Goal: Navigation & Orientation: Find specific page/section

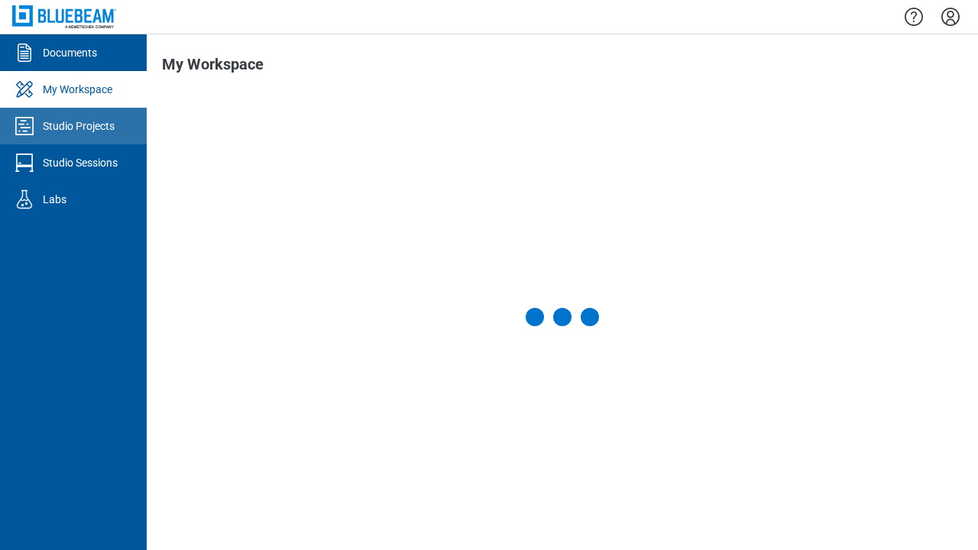
click at [73, 126] on div "Studio Projects" at bounding box center [79, 125] width 72 height 15
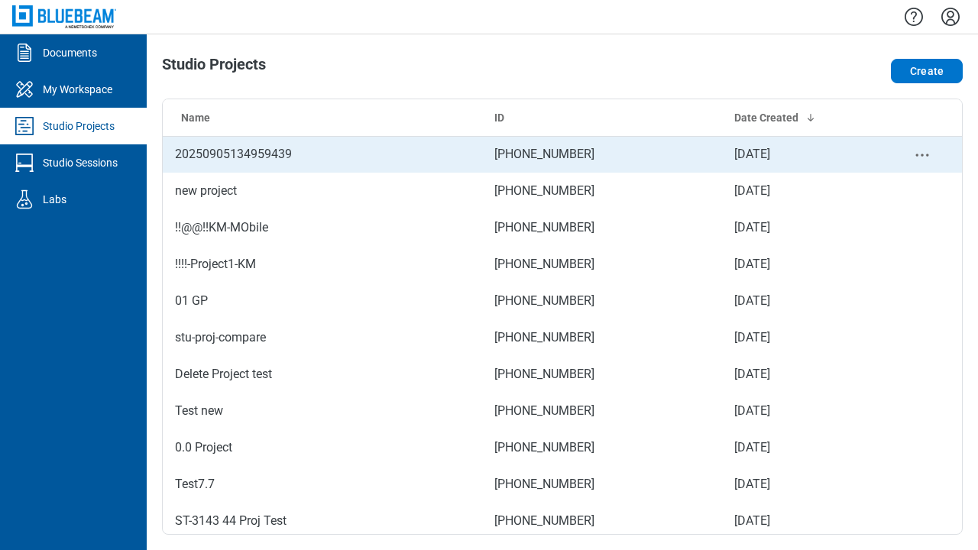
click at [556, 154] on td "[PHONE_NUMBER]" at bounding box center [602, 154] width 240 height 37
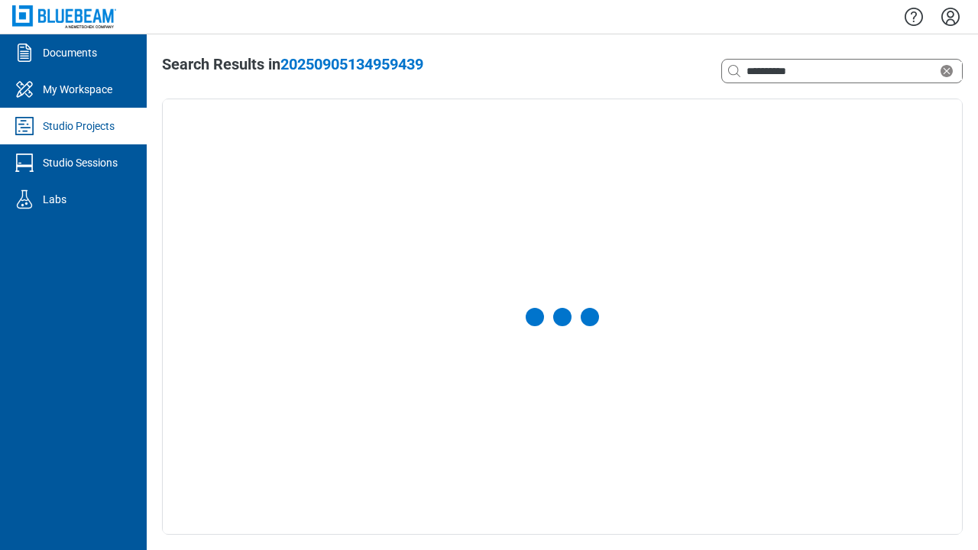
select select "**********"
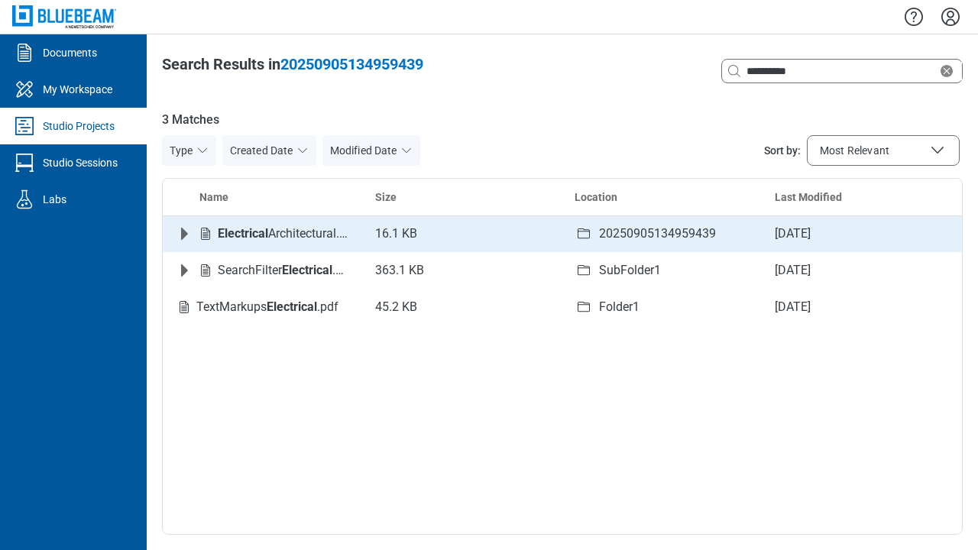
click at [184, 234] on icon "Expand row" at bounding box center [184, 234] width 7 height 12
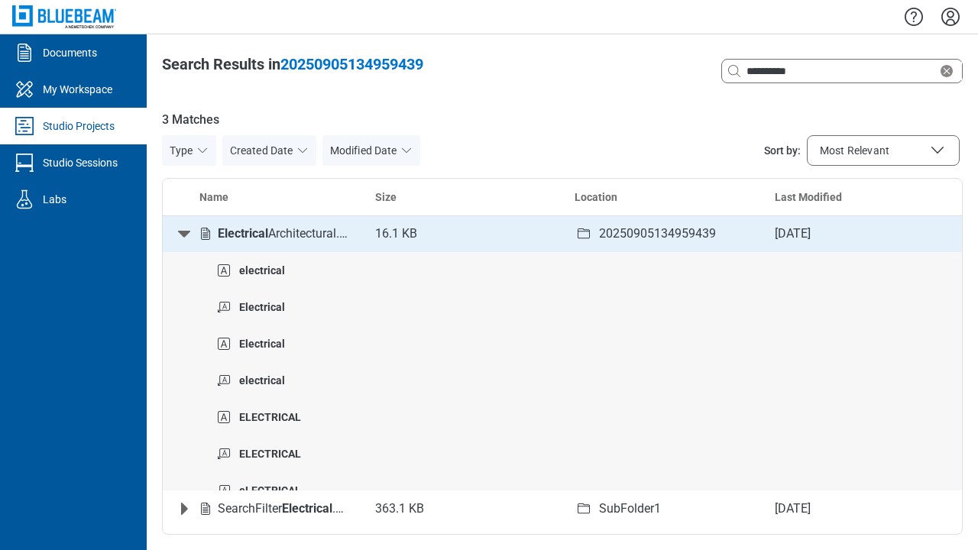
scroll to position [6, 0]
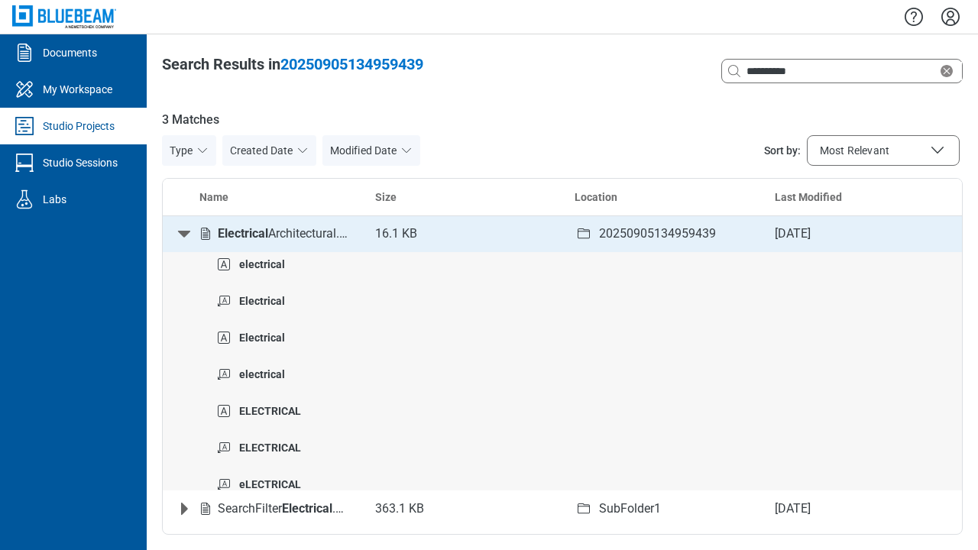
click at [184, 234] on icon "Collapse row" at bounding box center [184, 234] width 12 height 7
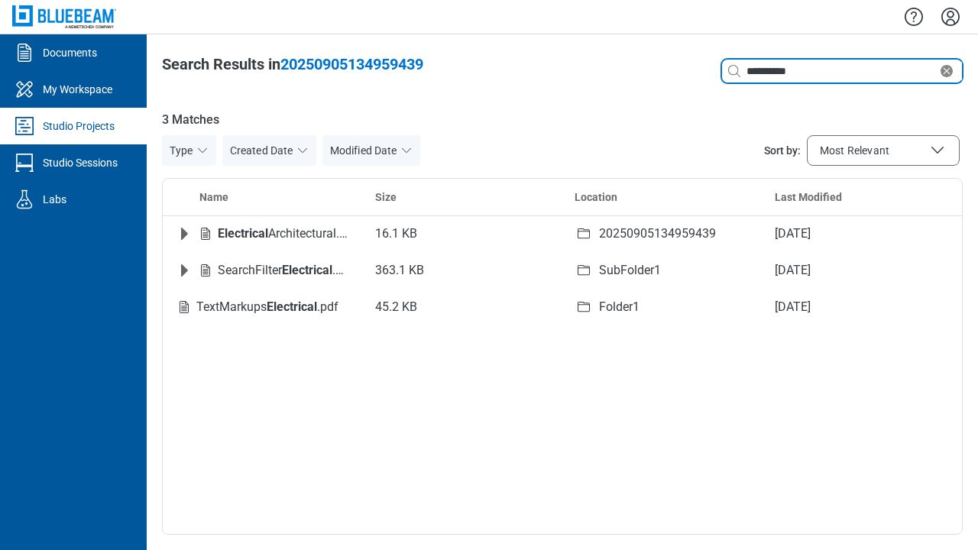
click at [950, 71] on icon "Clear search" at bounding box center [947, 71] width 12 height 12
type input "*"
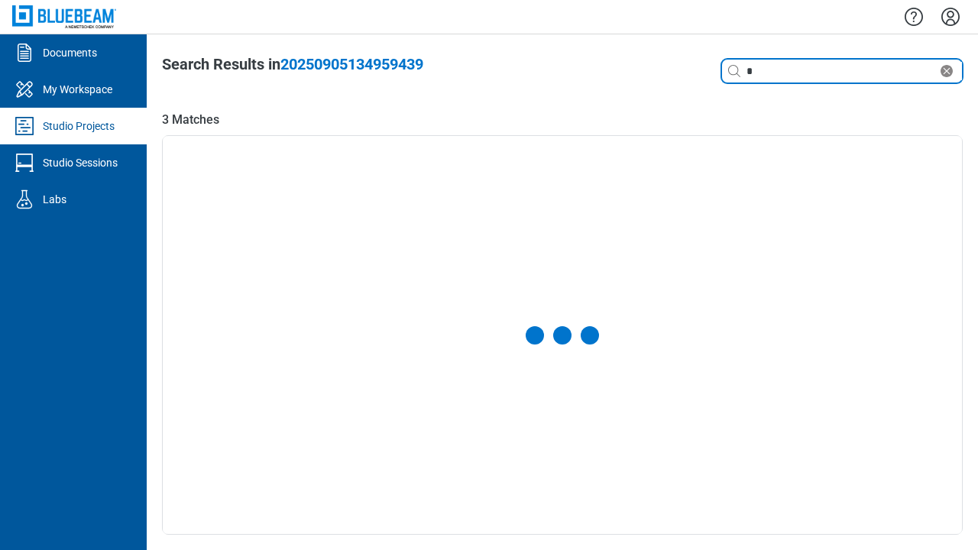
select select "**********"
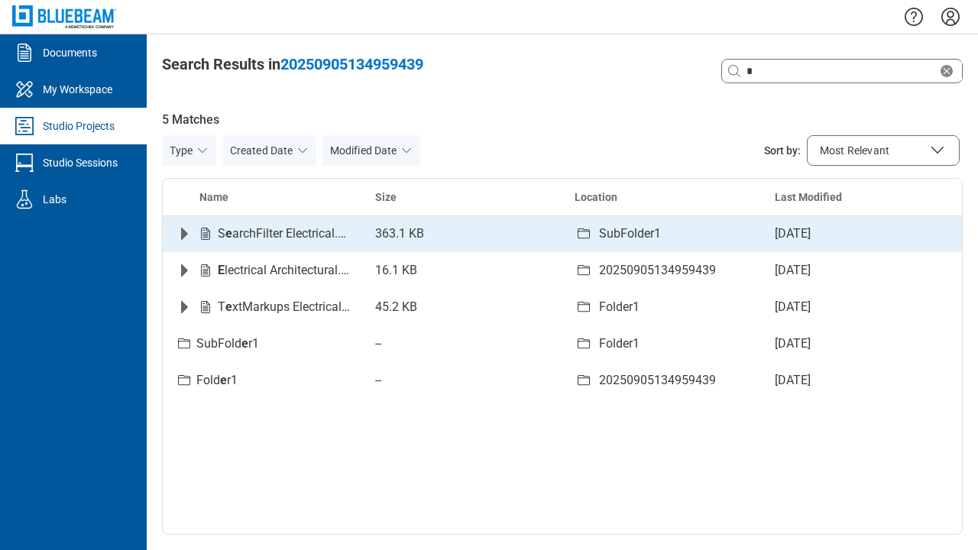
click at [184, 234] on icon "Expand row" at bounding box center [184, 234] width 7 height 12
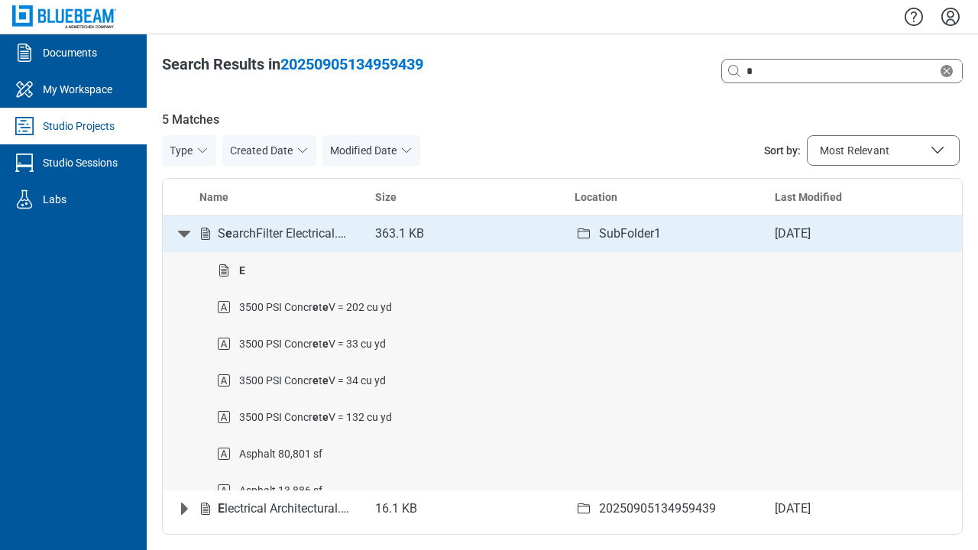
click at [184, 234] on icon "Collapse row" at bounding box center [184, 234] width 12 height 7
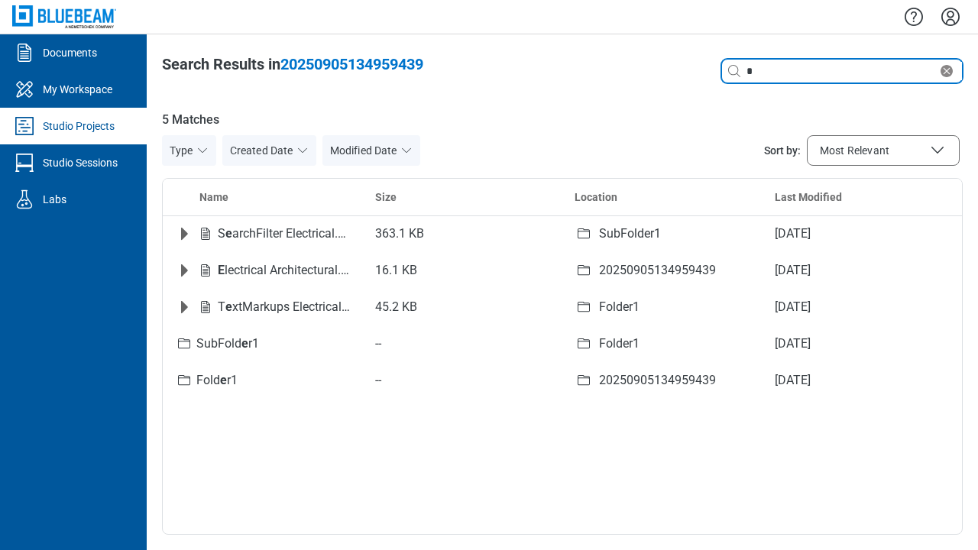
click at [950, 71] on icon "Clear search" at bounding box center [947, 71] width 12 height 12
